Goal: Task Accomplishment & Management: Contribute content

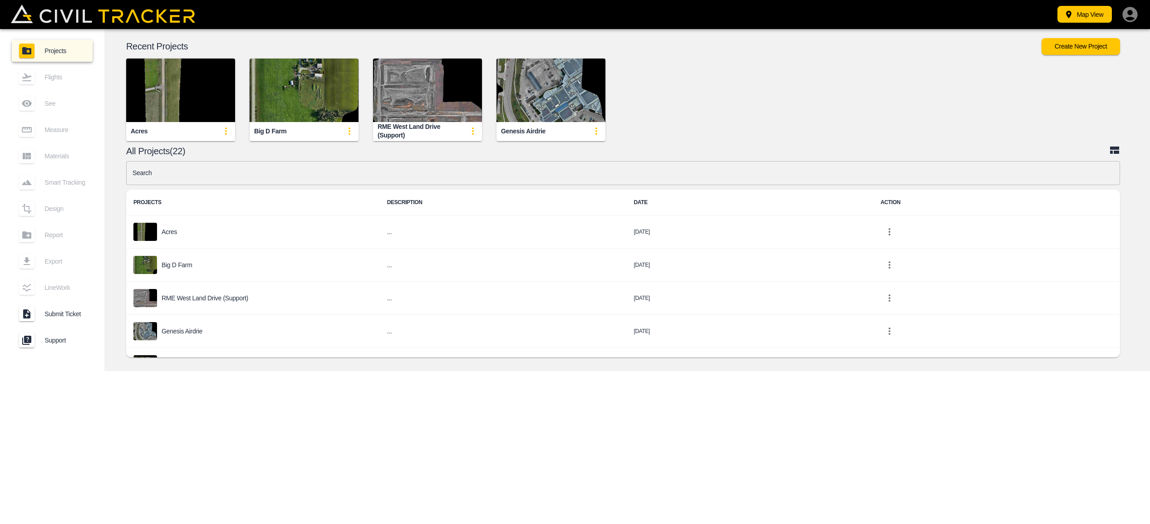
click at [416, 119] on img "button" at bounding box center [427, 91] width 109 height 64
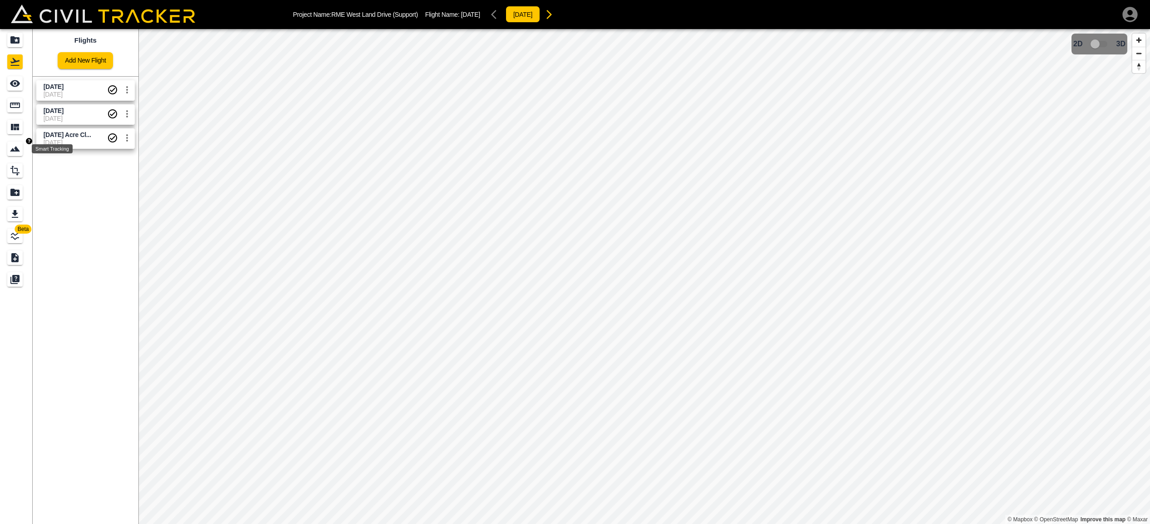
click at [20, 152] on icon "Smart Tracking" at bounding box center [15, 148] width 11 height 11
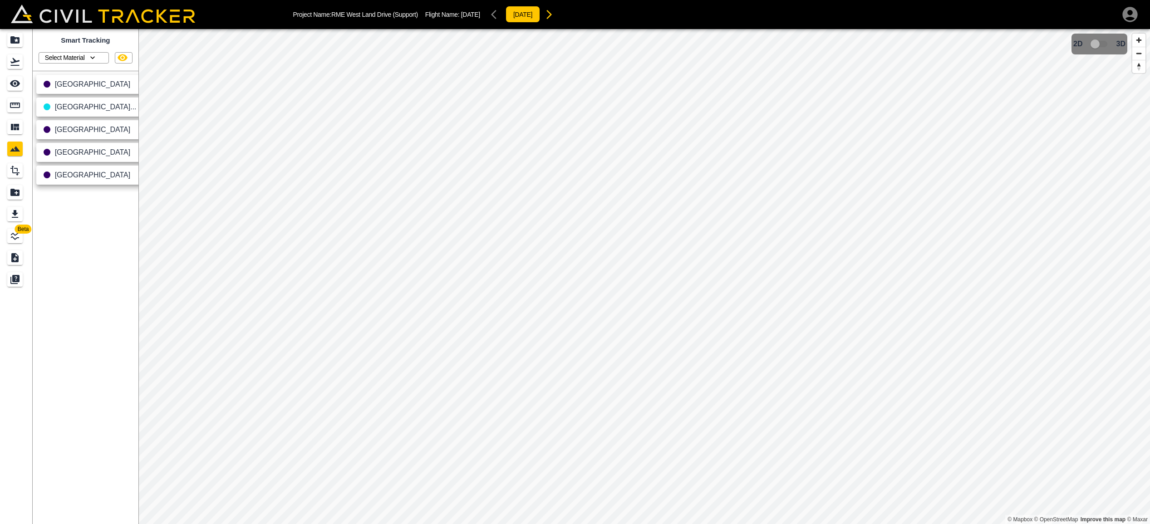
click at [87, 174] on span "[GEOGRAPHIC_DATA]" at bounding box center [93, 175] width 76 height 8
click at [139, 175] on icon "button" at bounding box center [144, 176] width 11 height 11
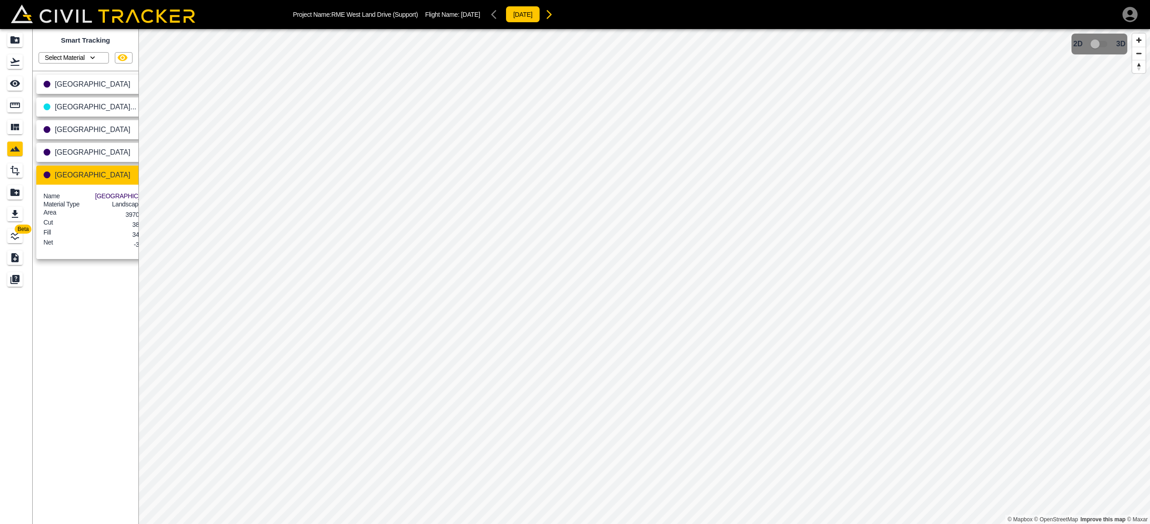
click at [139, 175] on icon "button" at bounding box center [144, 176] width 11 height 11
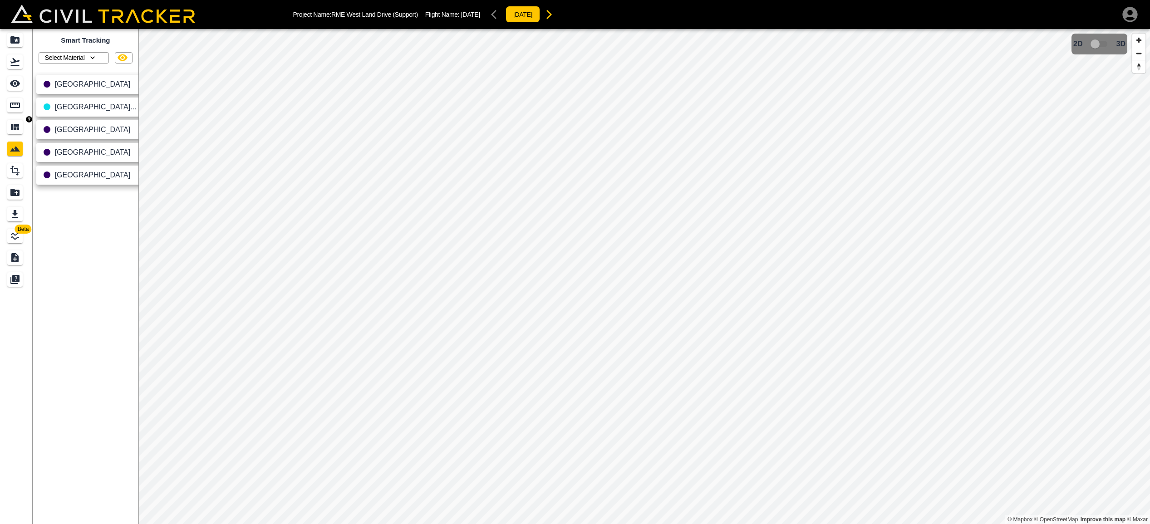
click at [15, 131] on icon "Materials" at bounding box center [15, 127] width 11 height 11
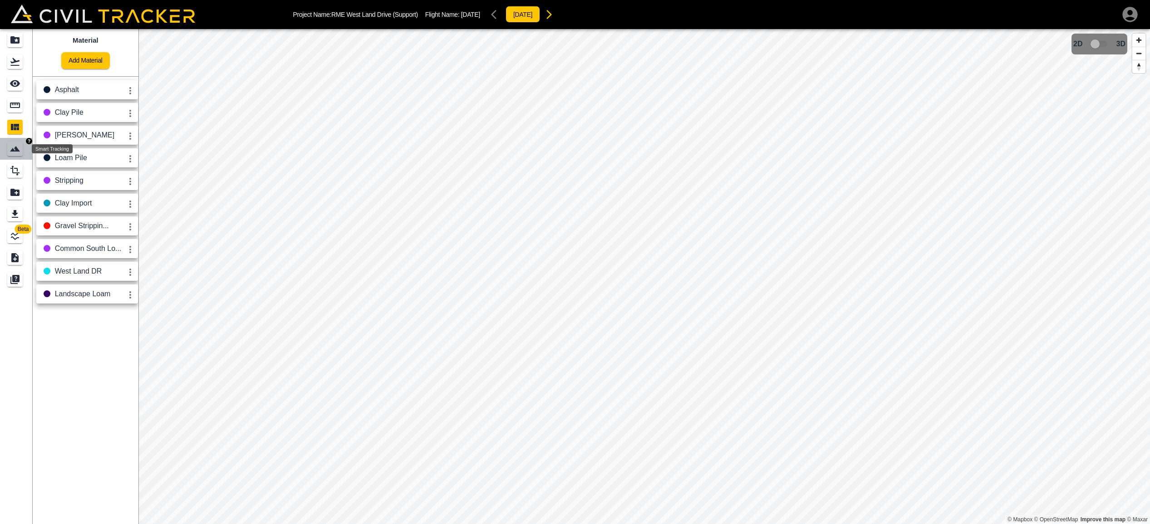
click at [16, 146] on icon "Smart Tracking" at bounding box center [15, 148] width 11 height 11
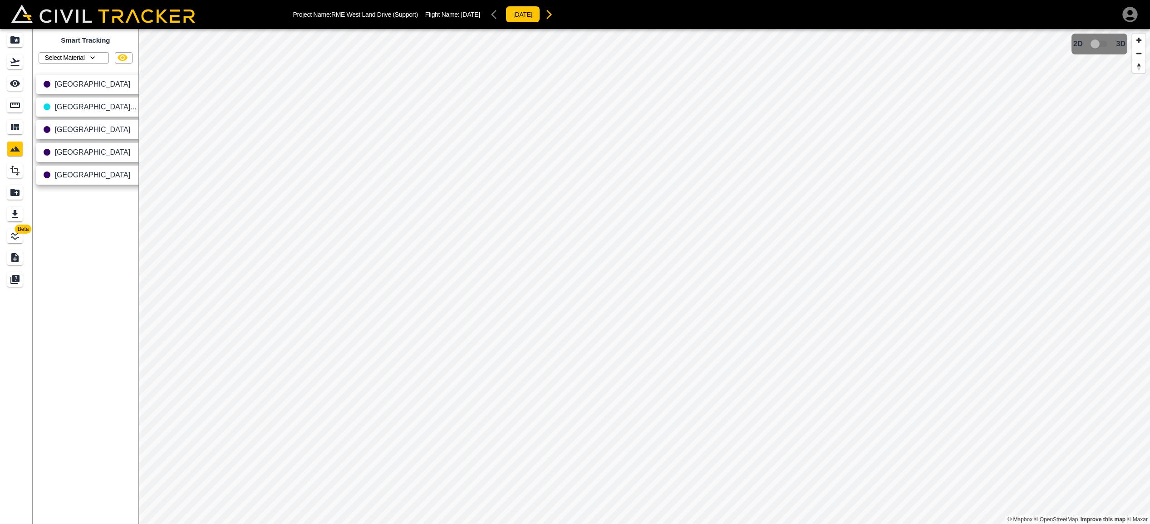
click at [94, 55] on icon "button" at bounding box center [92, 57] width 9 height 9
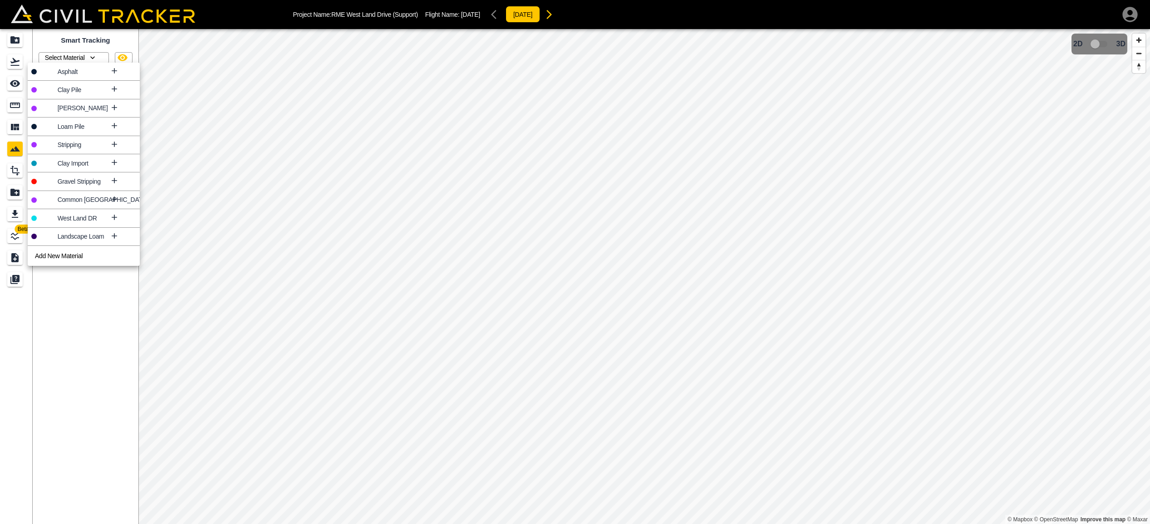
click at [213, 193] on div at bounding box center [575, 262] width 1150 height 524
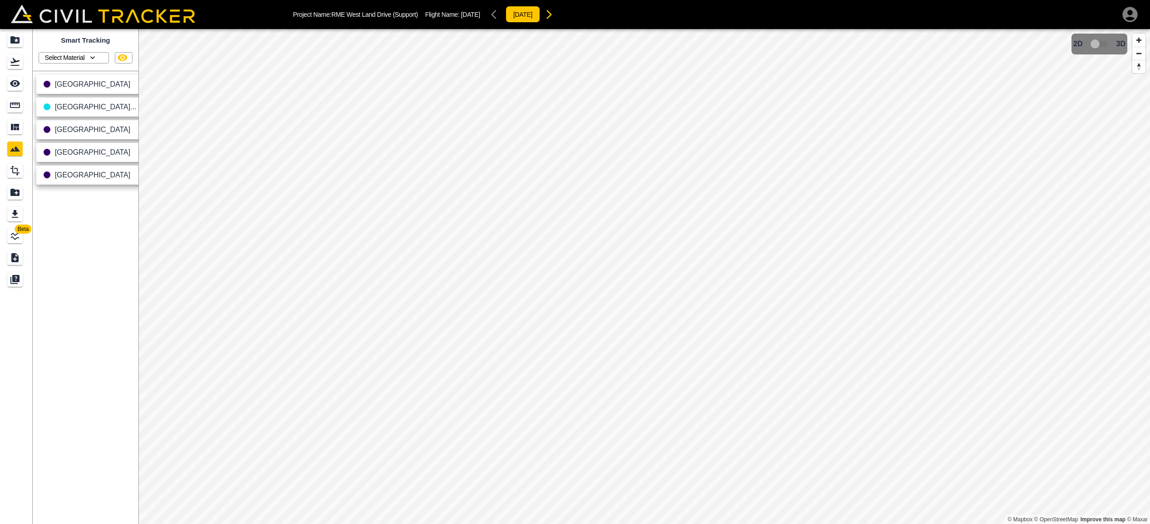
click at [92, 57] on icon "button" at bounding box center [92, 57] width 9 height 9
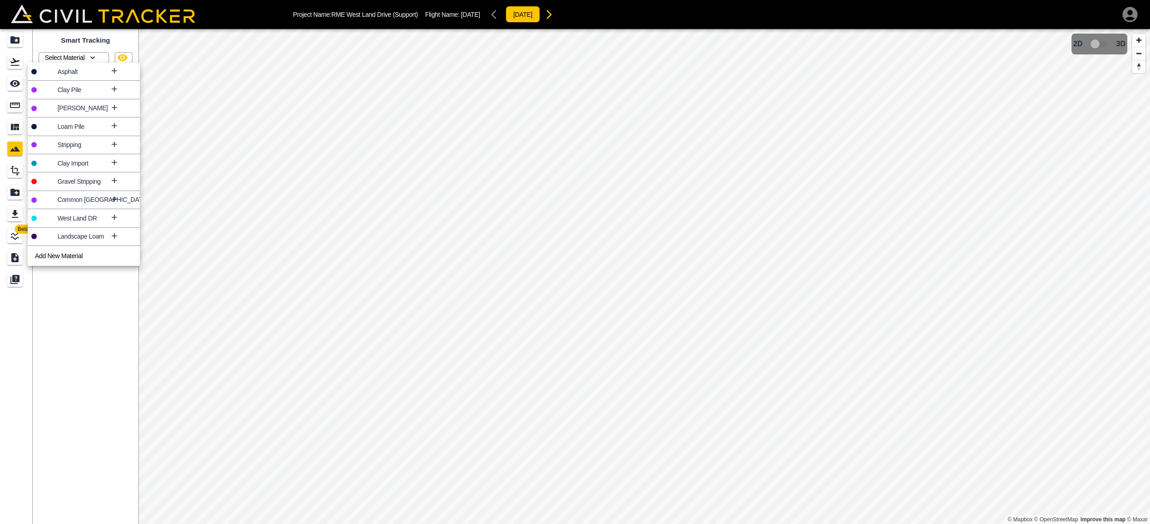
click at [112, 162] on icon at bounding box center [114, 162] width 5 height 5
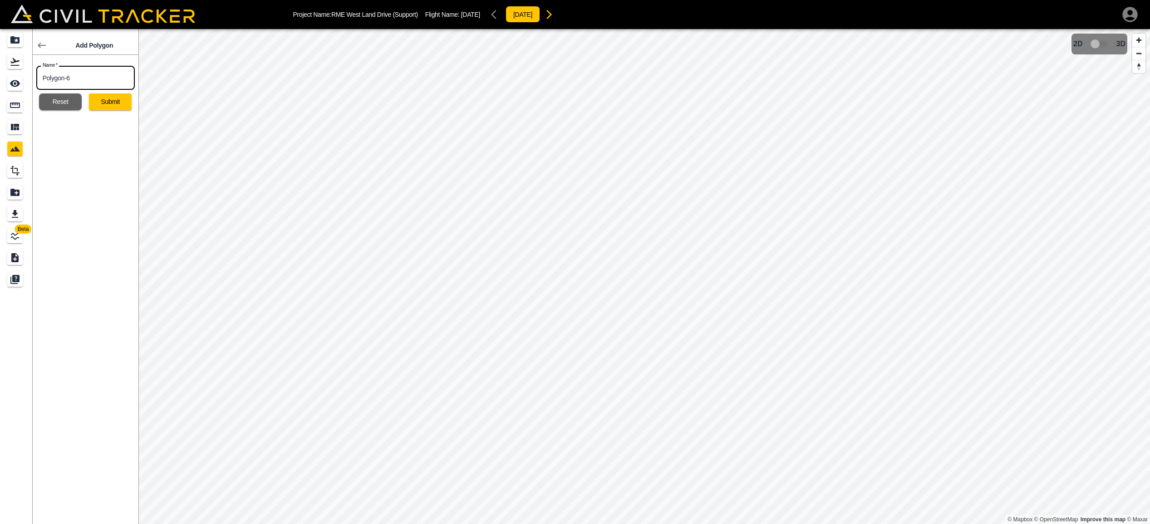
drag, startPoint x: 85, startPoint y: 79, endPoint x: 2, endPoint y: 72, distance: 82.9
click at [2, 72] on div "Beta Add Polygon Name   * Polygon-6 Name * Reset Submit" at bounding box center [69, 276] width 138 height 495
type input "WLD Clay Import"
click at [113, 99] on button "Submit" at bounding box center [110, 102] width 43 height 17
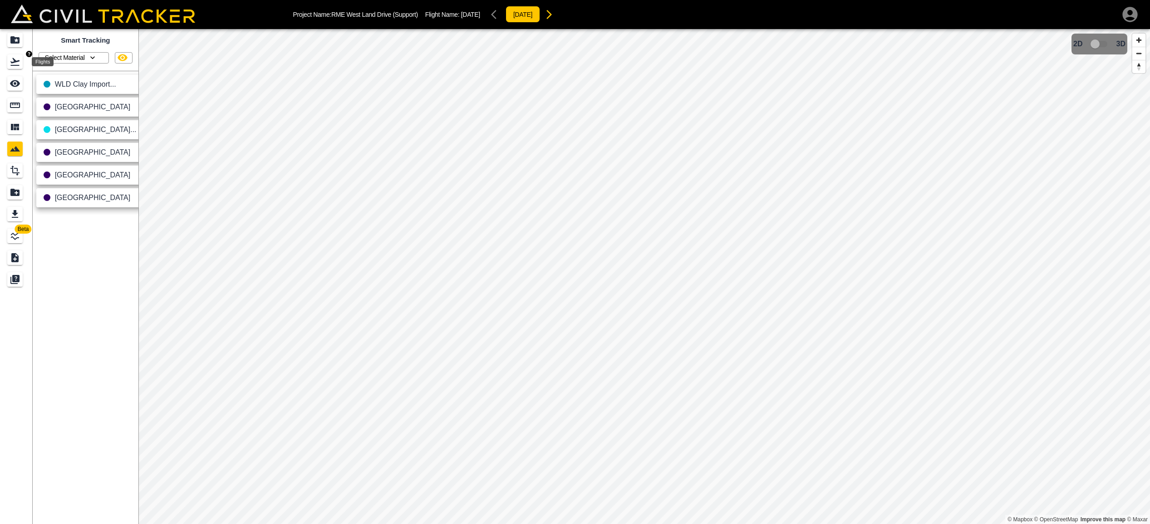
click at [16, 59] on icon "Flights" at bounding box center [15, 61] width 11 height 11
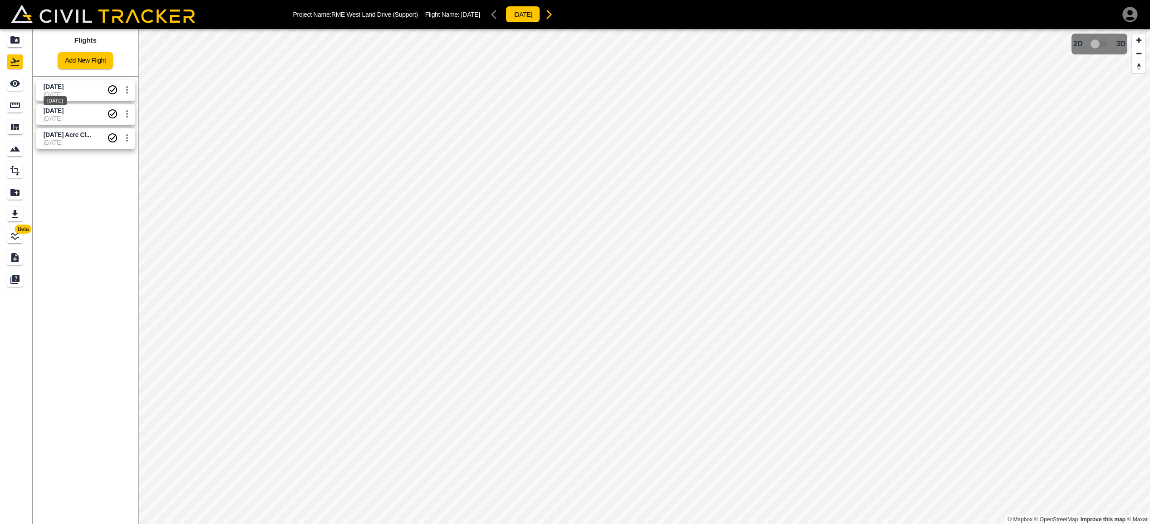
click at [64, 84] on span "[DATE]" at bounding box center [54, 86] width 20 height 7
click at [64, 89] on span "[DATE]" at bounding box center [54, 86] width 20 height 7
